Goal: Navigation & Orientation: Find specific page/section

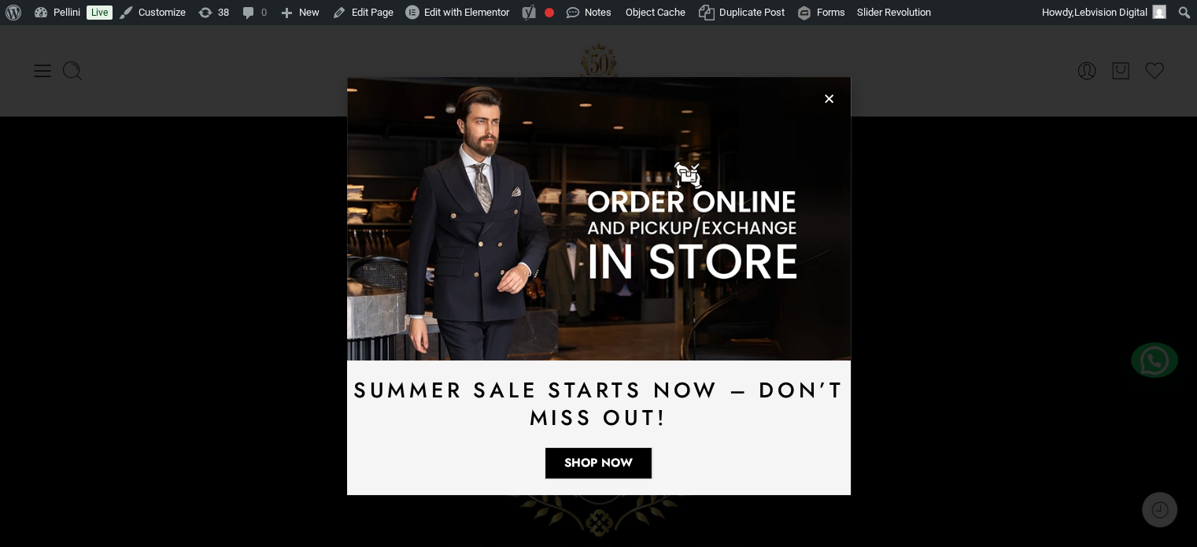
click at [833, 98] on icon "Close" at bounding box center [829, 99] width 12 height 12
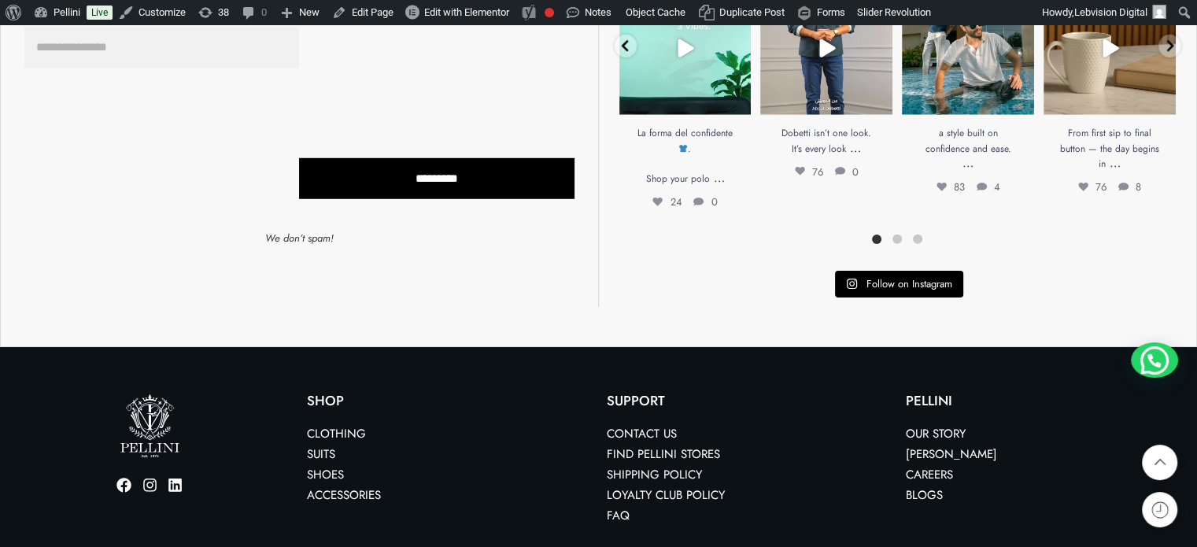
scroll to position [4561, 0]
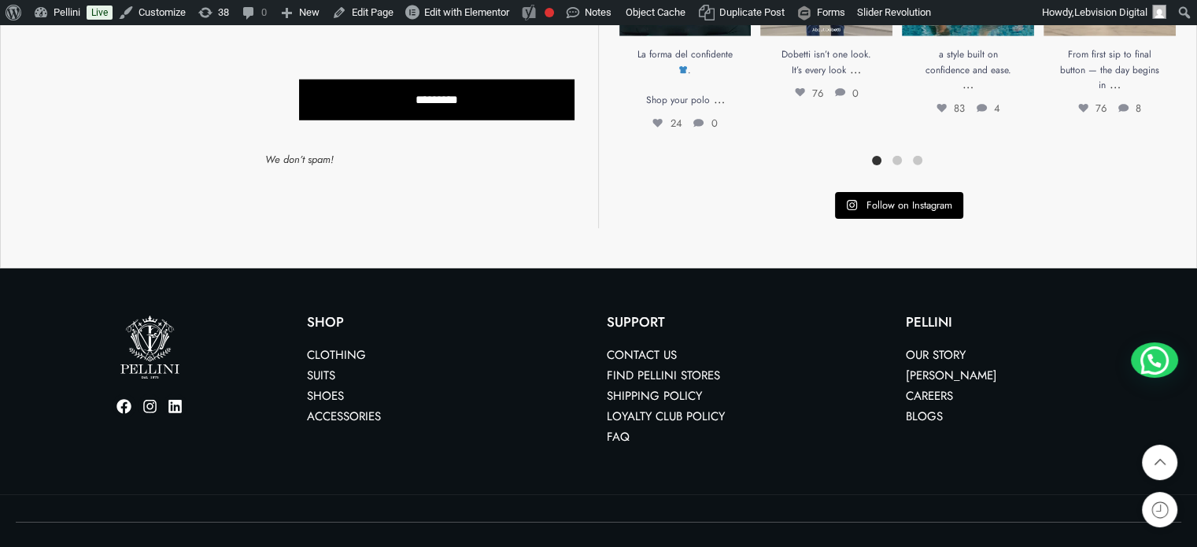
click at [932, 349] on link "Our Story" at bounding box center [936, 354] width 60 height 17
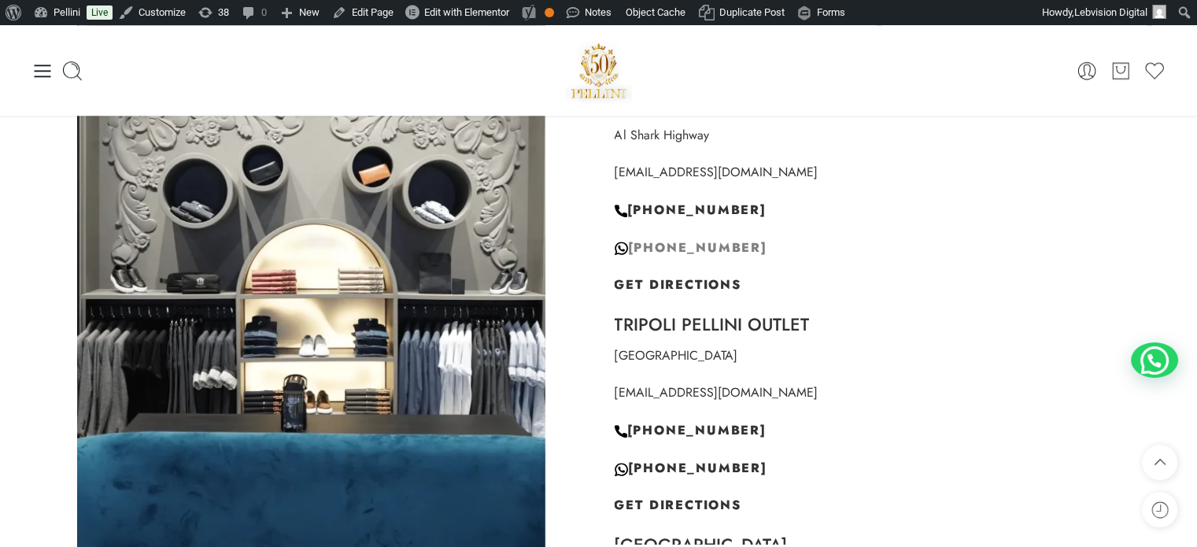
scroll to position [1269, 0]
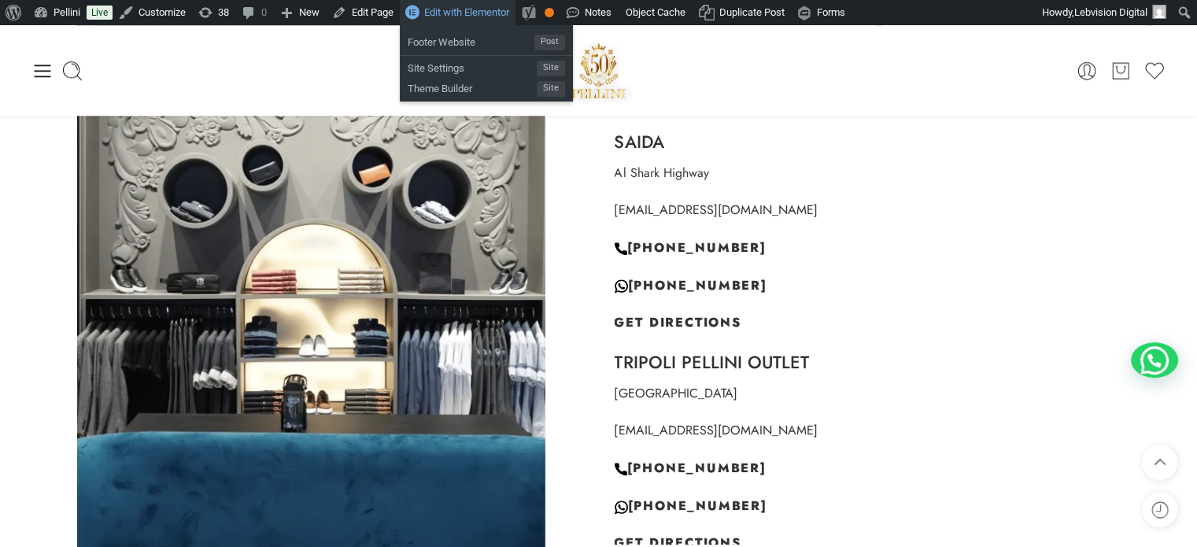
click at [486, 15] on span "Edit with Elementor" at bounding box center [466, 12] width 85 height 12
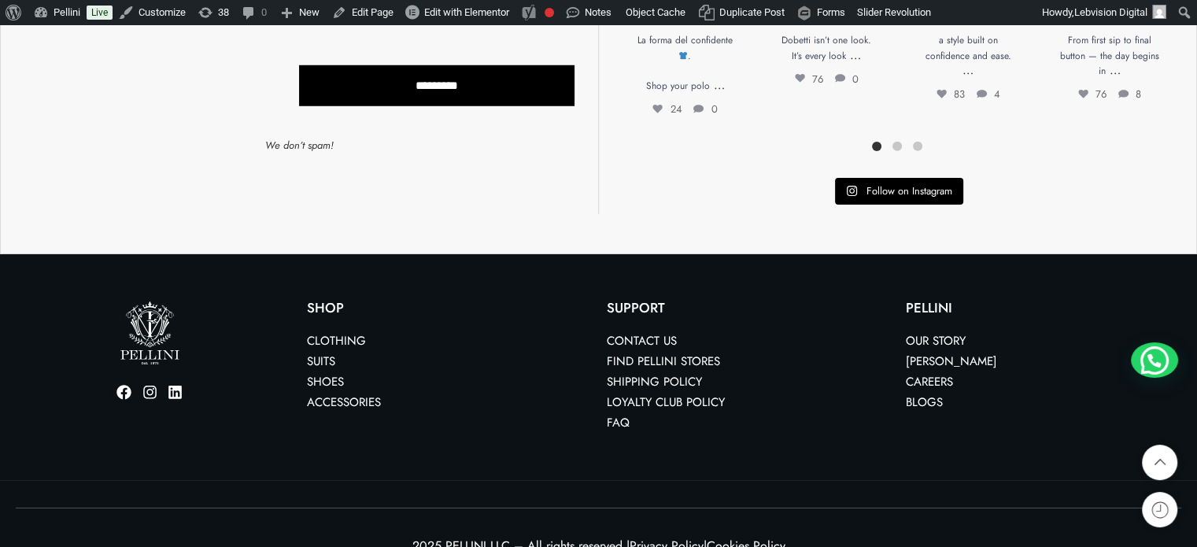
scroll to position [4594, 0]
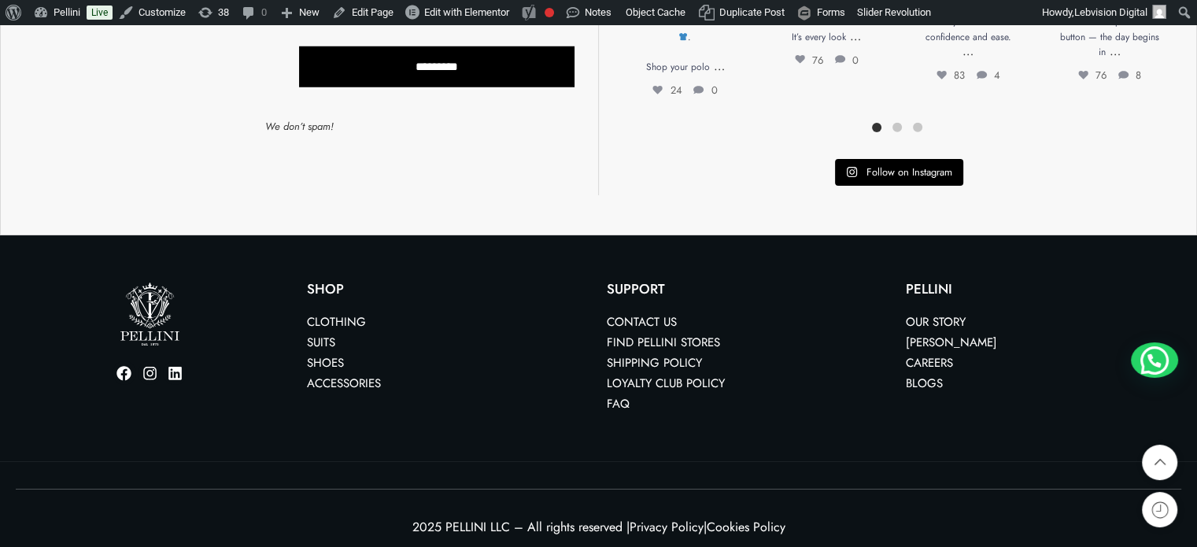
click at [648, 315] on link "Contact us" at bounding box center [642, 321] width 70 height 17
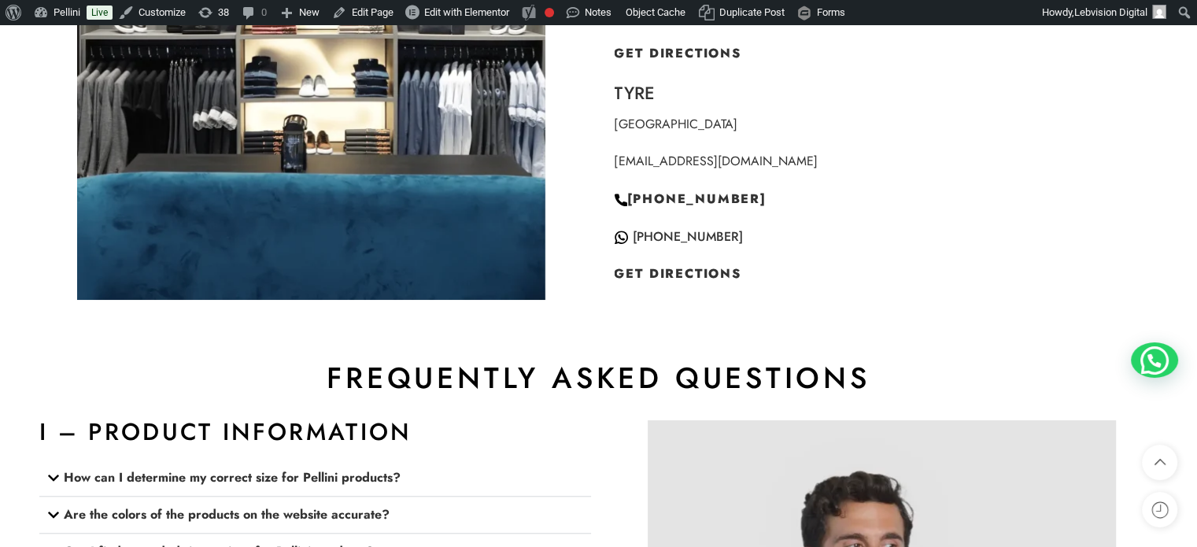
scroll to position [1374, 0]
